Goal: Complete application form

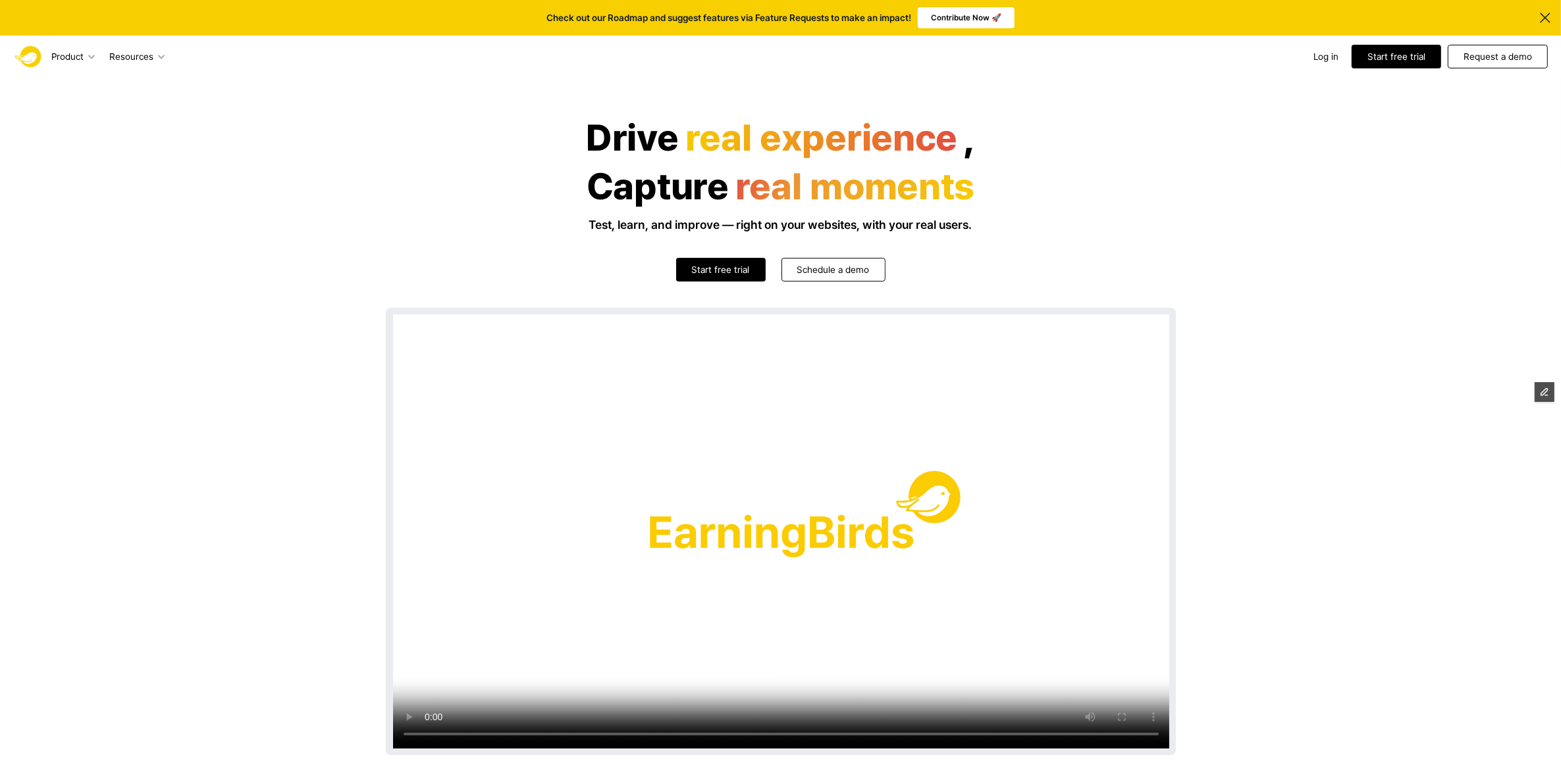
click at [1253, 178] on header "Drive real experience , Capture real moments Test, learn, and improve — right o…" at bounding box center [780, 469] width 1561 height 783
click at [1492, 60] on p "Request a demo" at bounding box center [1497, 57] width 69 height 13
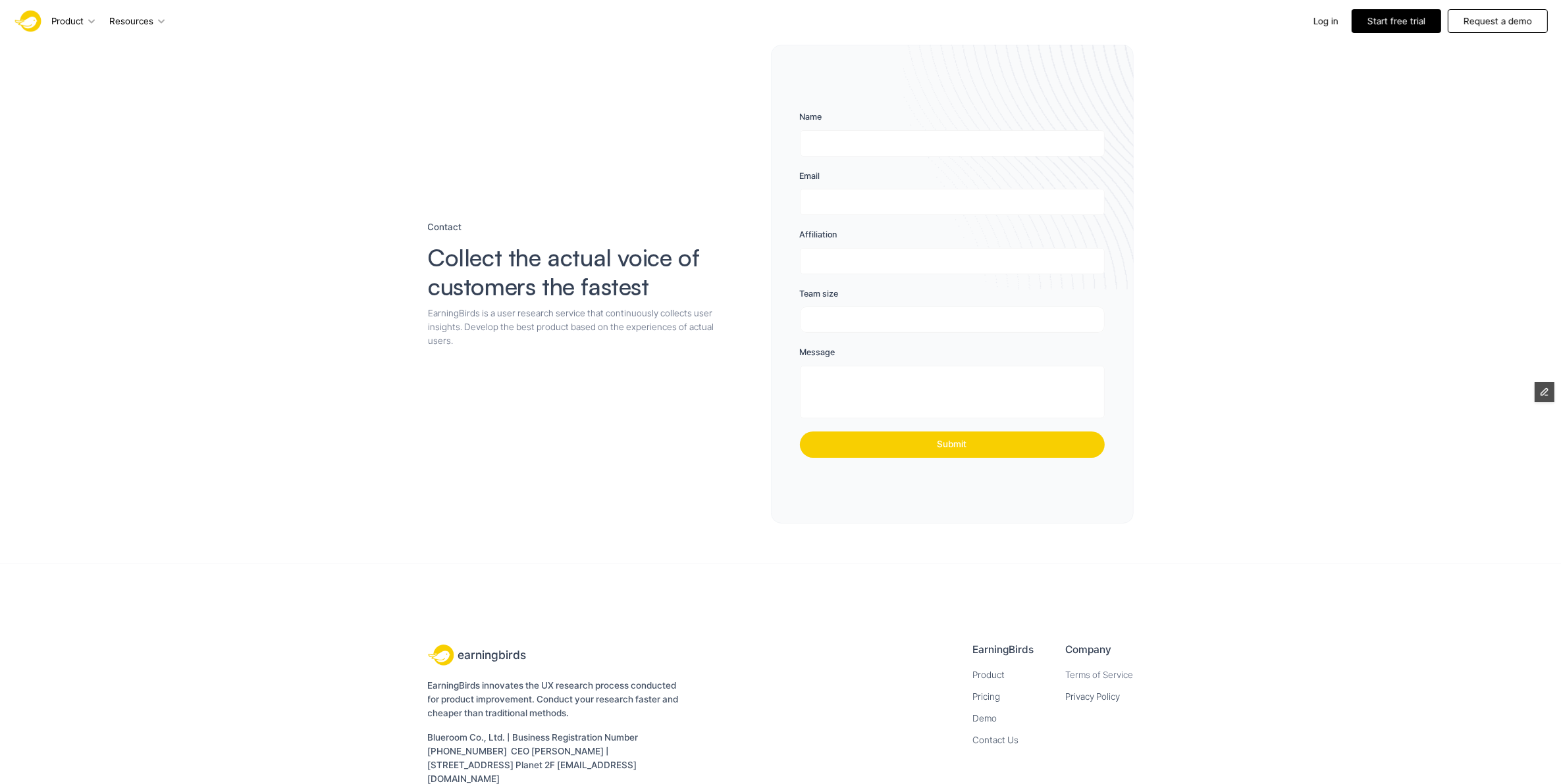
scroll to position [136, 0]
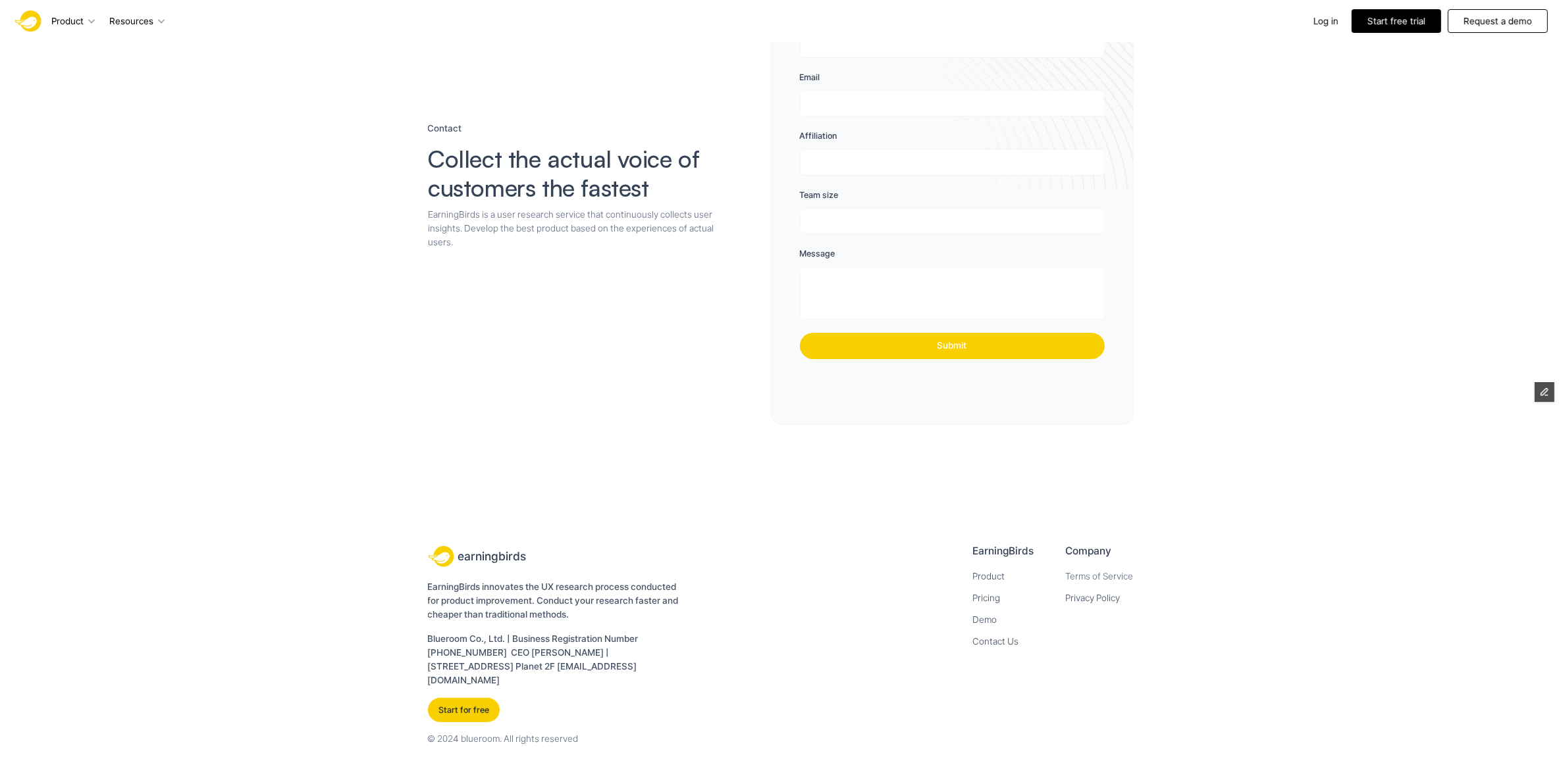
click at [18, 22] on img at bounding box center [29, 21] width 31 height 31
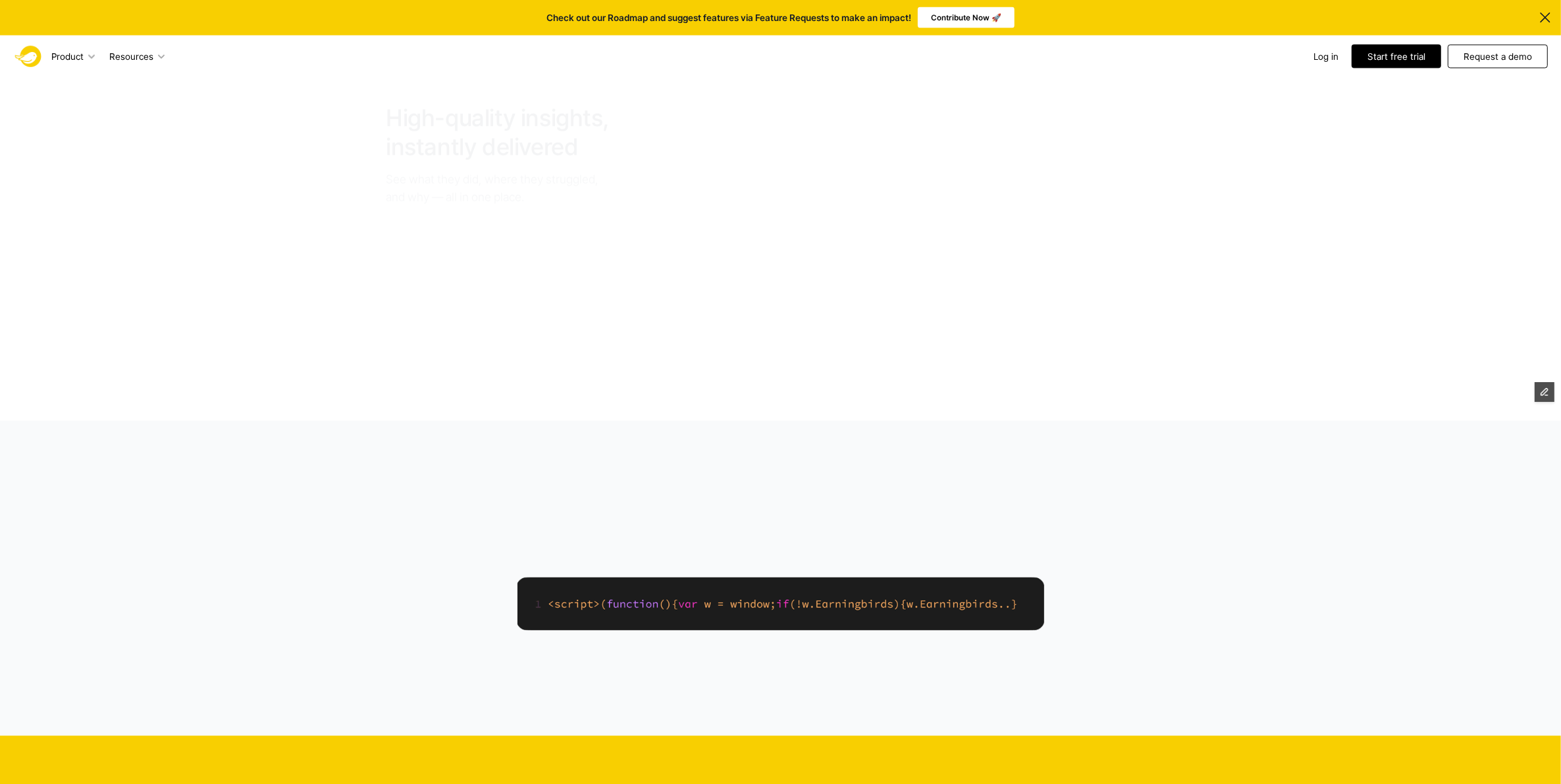
scroll to position [2385, 0]
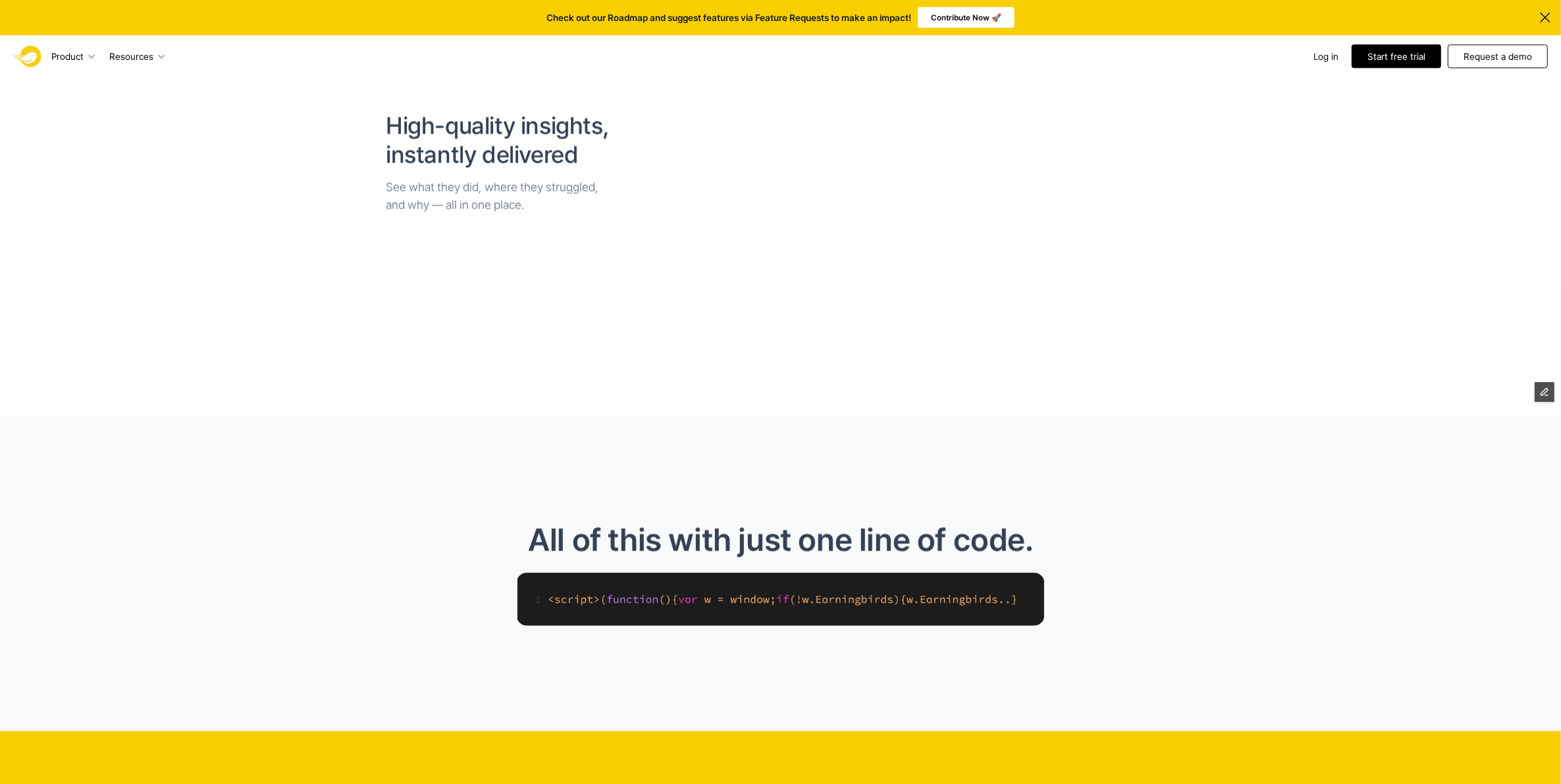
click at [1488, 63] on link "Request a demo" at bounding box center [1497, 57] width 100 height 24
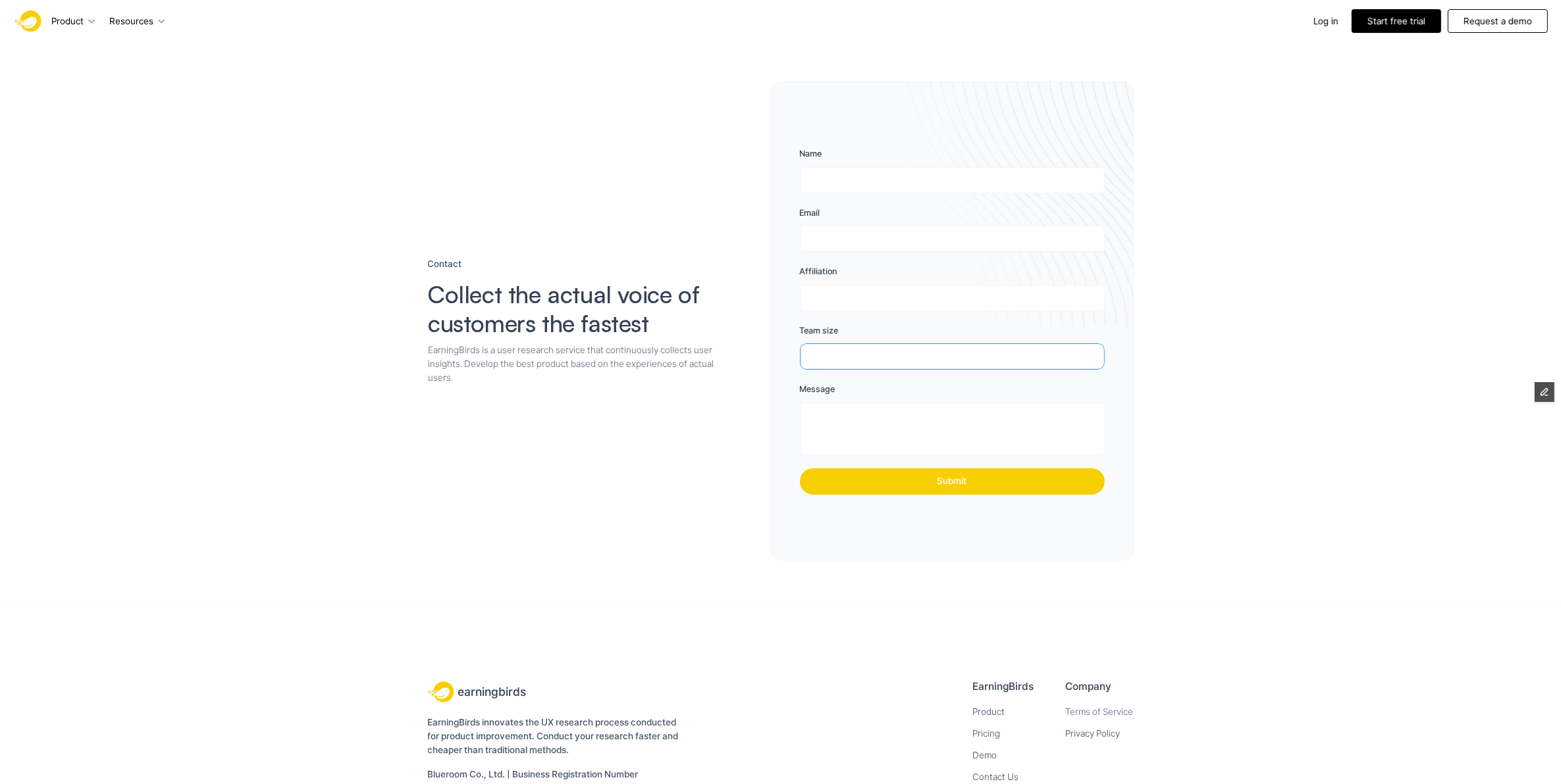
click at [974, 362] on select "**** ****** ****" at bounding box center [948, 356] width 297 height 27
click at [920, 297] on input "Affiliation" at bounding box center [952, 298] width 305 height 27
click at [923, 249] on input "Email" at bounding box center [952, 239] width 305 height 27
click at [938, 182] on input "Name" at bounding box center [952, 180] width 305 height 27
